Goal: Check status: Check status

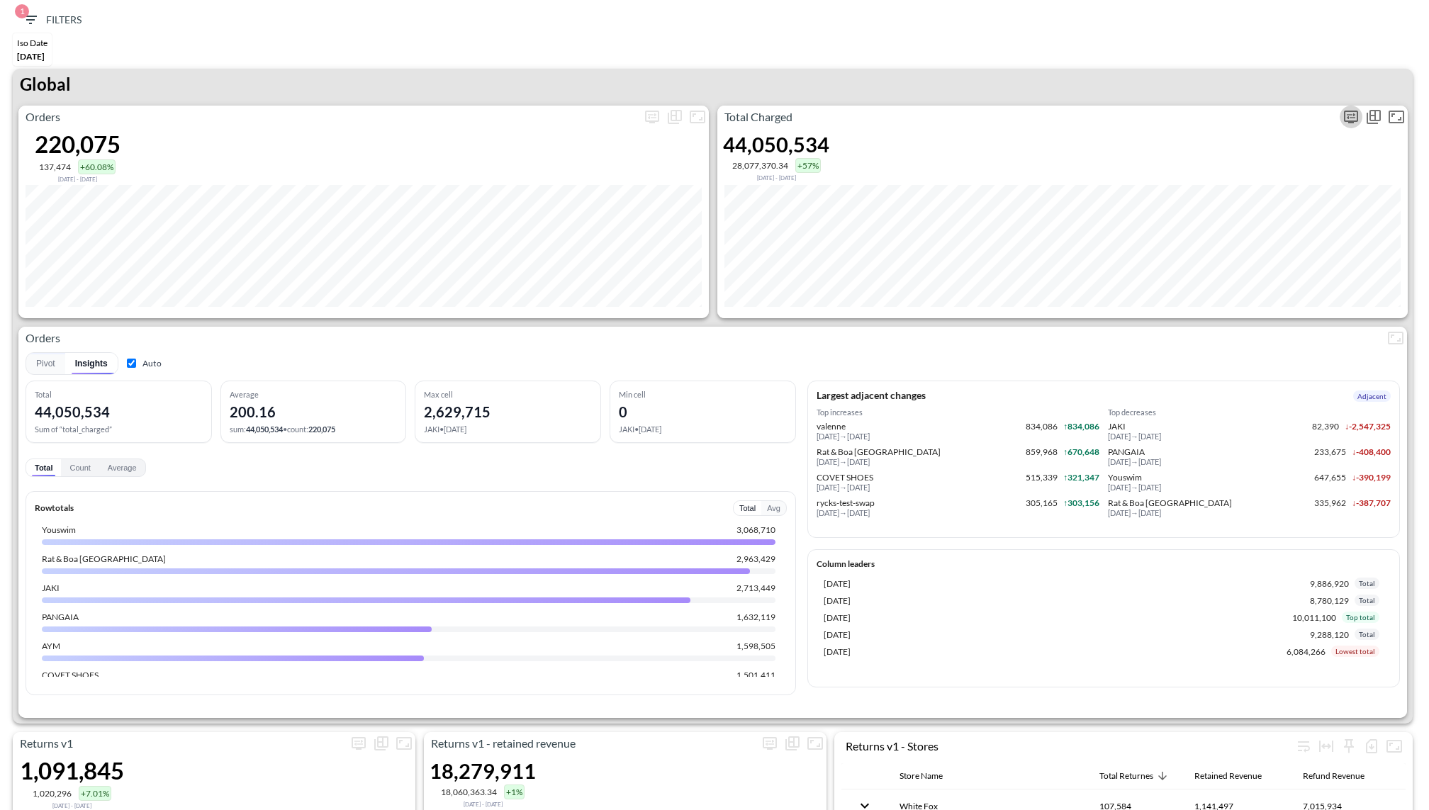
click at [1344, 117] on icon "more" at bounding box center [1351, 117] width 14 height 13
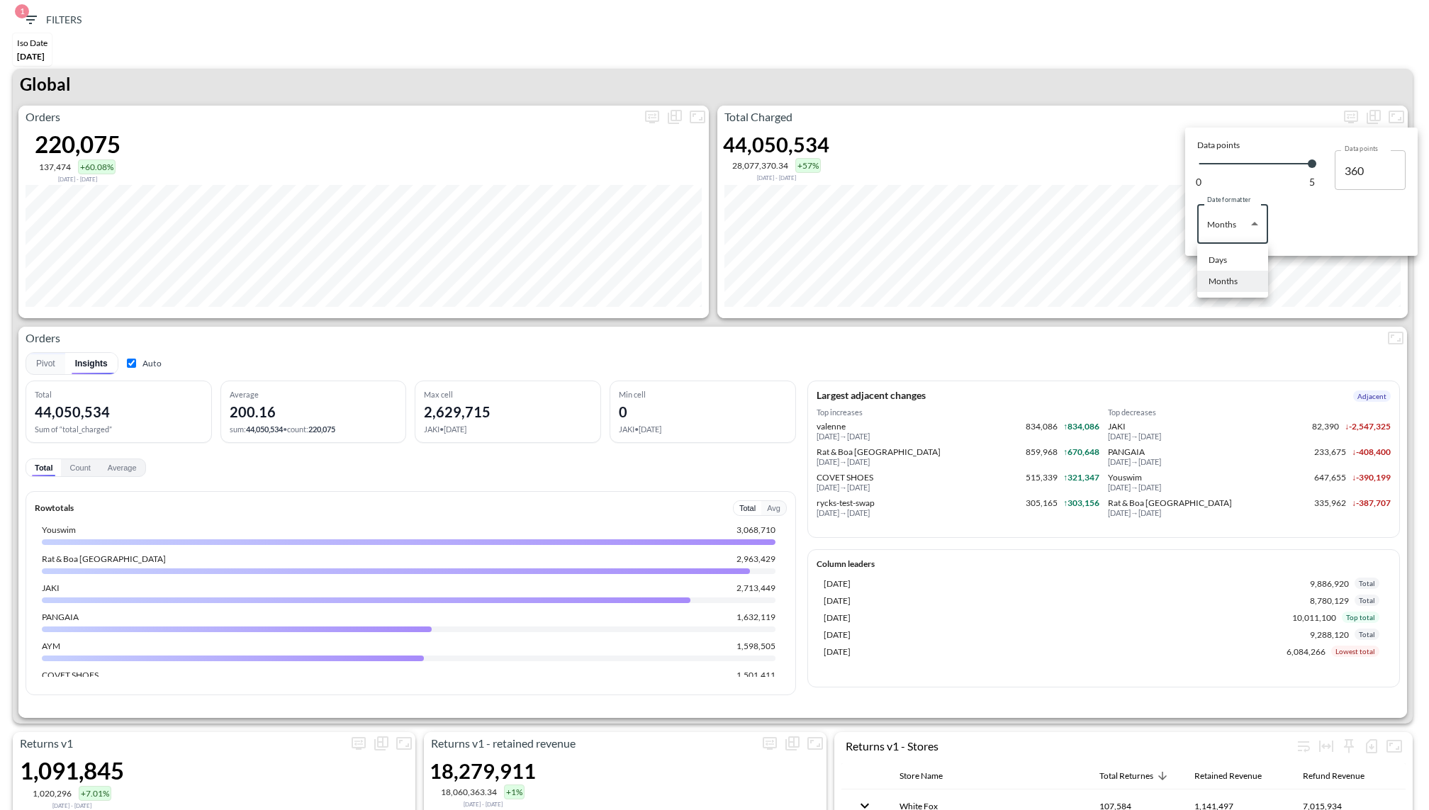
click at [1248, 219] on body "BI.P.EYE, Interactive Analytics Dashboards 1 Filters Iso Date [DATE] Returns v2…" at bounding box center [714, 405] width 1429 height 810
click at [1234, 244] on ul "Days Months" at bounding box center [1232, 271] width 71 height 54
click at [1230, 254] on li "Days" at bounding box center [1232, 259] width 71 height 21
type input "Days"
type input "139"
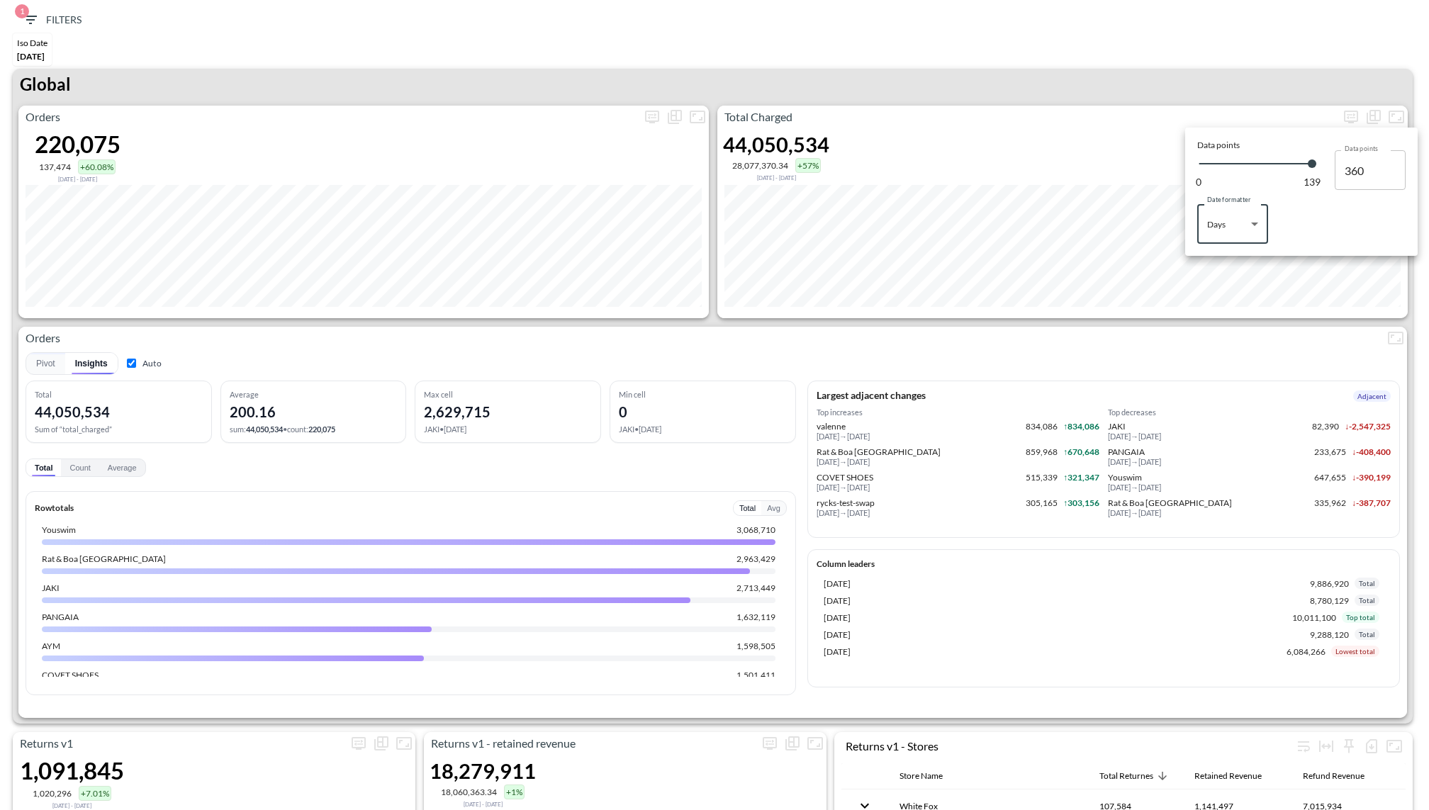
click at [1065, 81] on div at bounding box center [714, 405] width 1429 height 810
